Goal: Check status

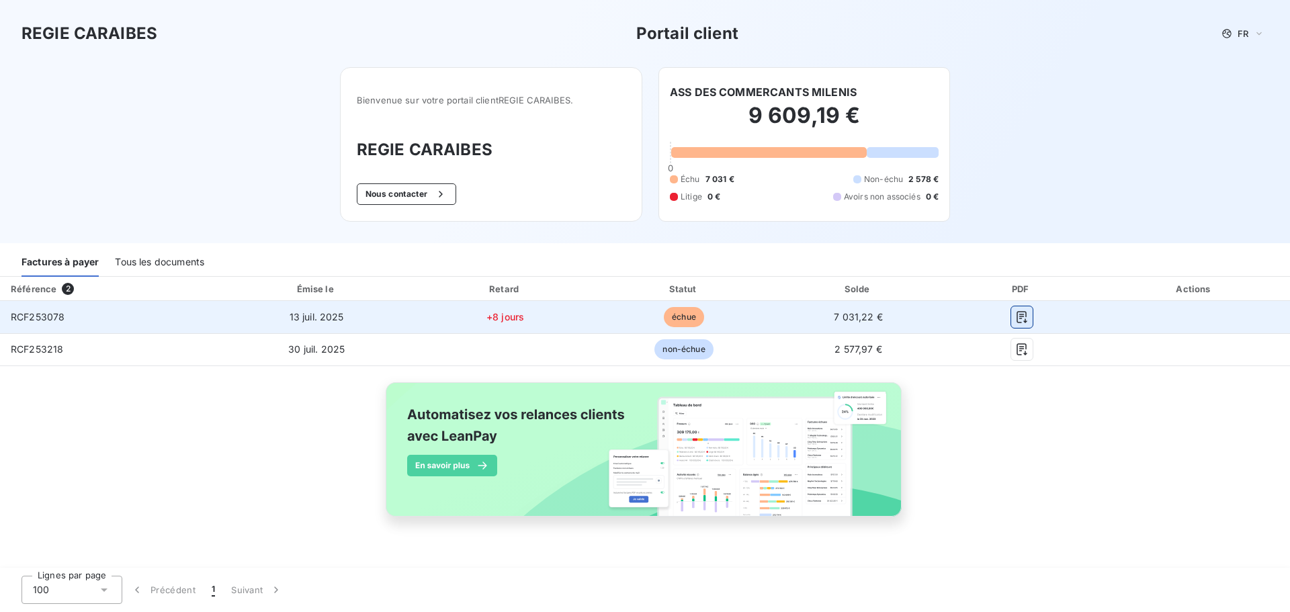
click at [1024, 317] on icon "button" at bounding box center [1021, 316] width 13 height 13
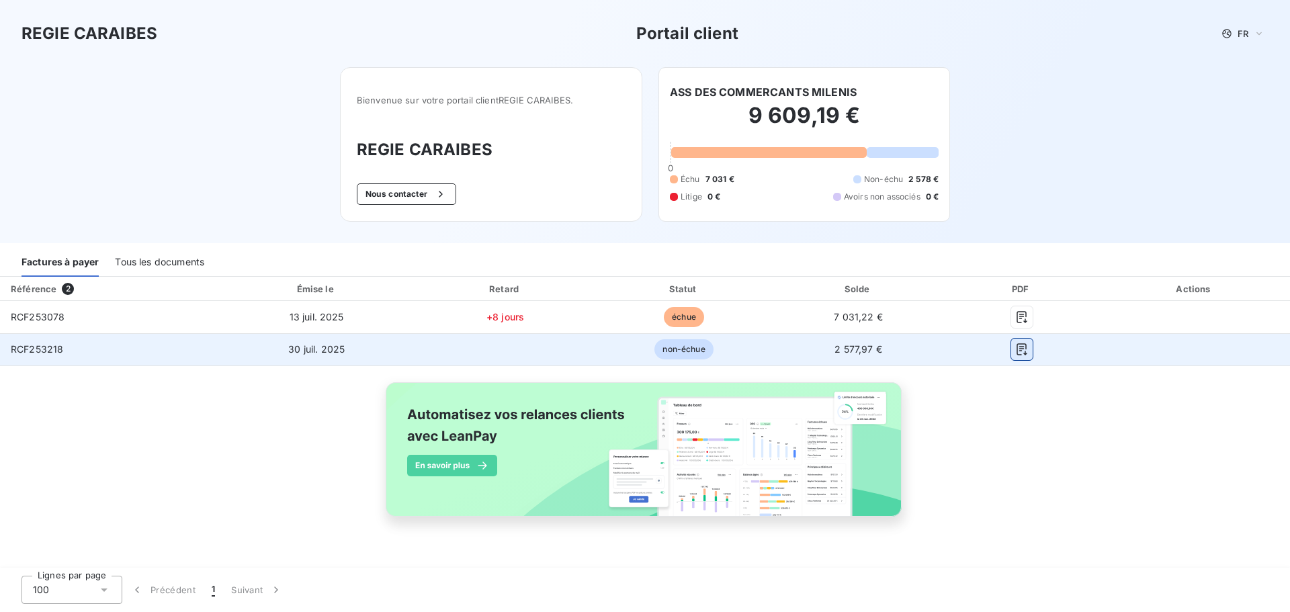
click at [1016, 348] on icon "button" at bounding box center [1021, 349] width 10 height 12
